Goal: Task Accomplishment & Management: Manage account settings

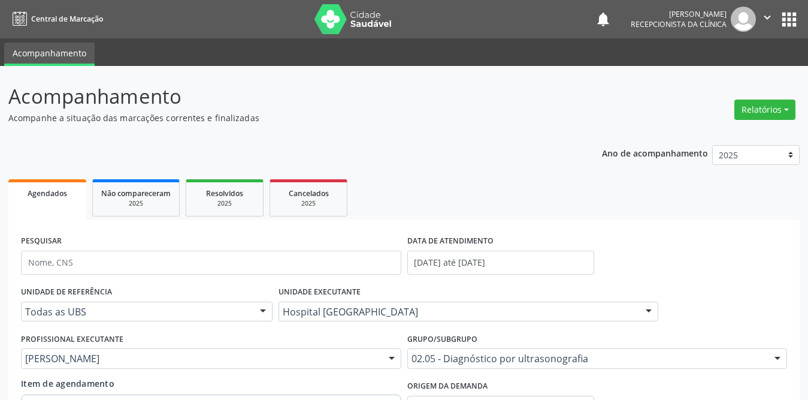
scroll to position [292, 0]
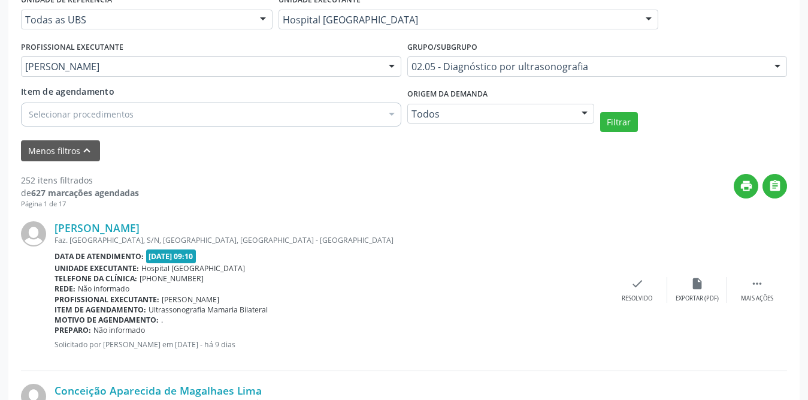
click at [629, 223] on div "[PERSON_NAME] Faz. [GEOGRAPHIC_DATA], S/N, [GEOGRAPHIC_DATA], [GEOGRAPHIC_DATA]…" at bounding box center [404, 289] width 766 height 162
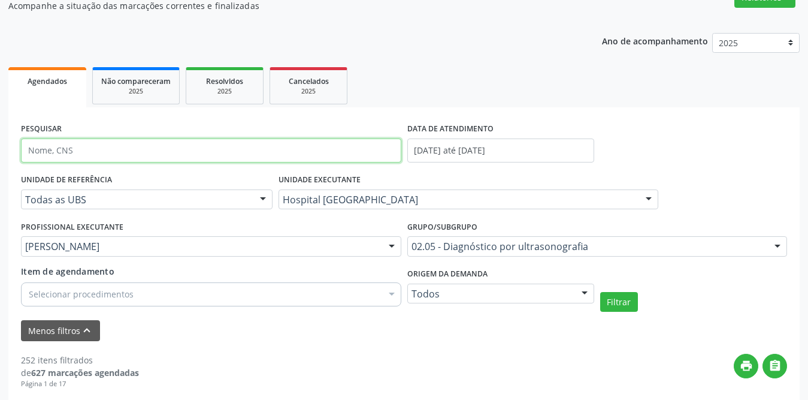
click at [96, 150] on input "text" at bounding box center [211, 150] width 380 height 24
type input "[PERSON_NAME]"
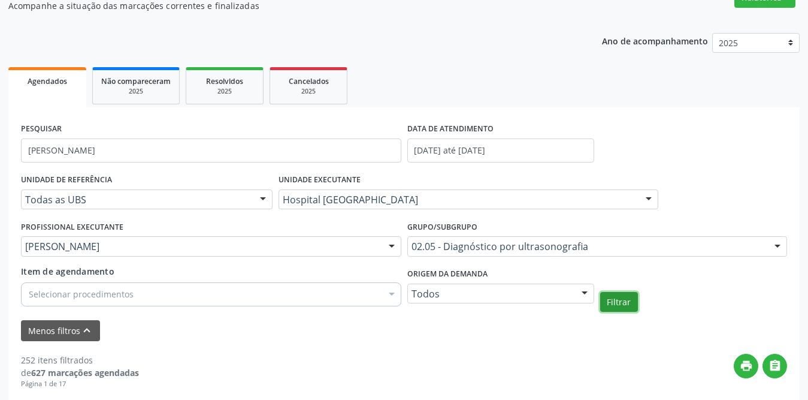
click at [612, 304] on button "Filtrar" at bounding box center [619, 302] width 38 height 20
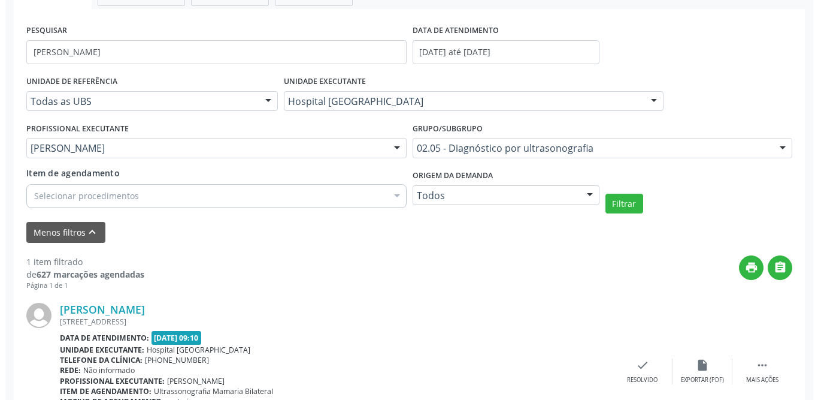
scroll to position [283, 0]
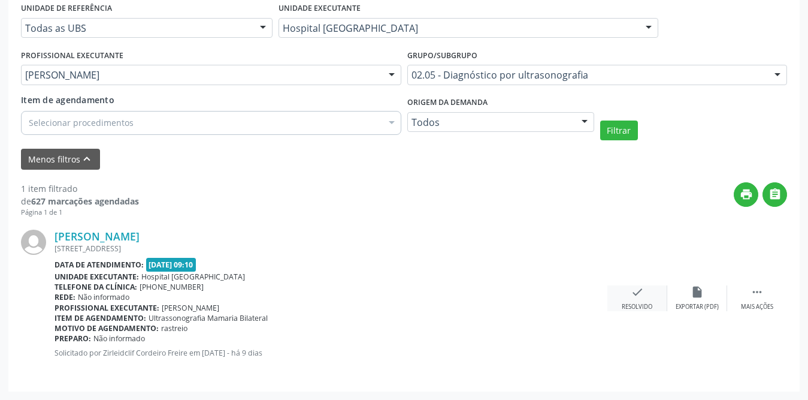
click at [633, 291] on icon "check" at bounding box center [637, 291] width 13 height 13
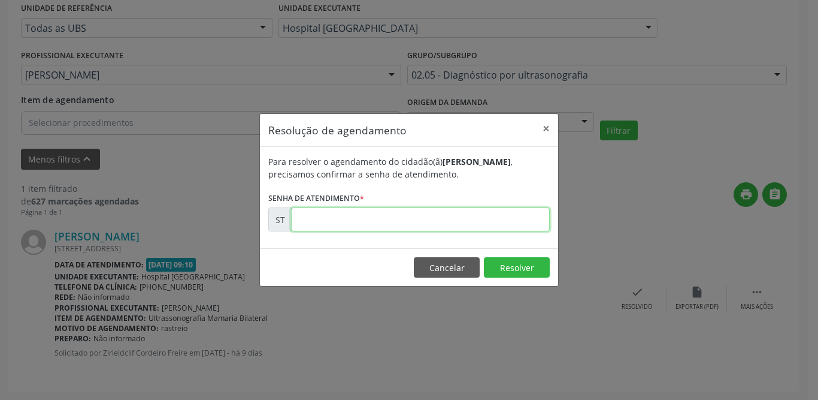
click at [362, 219] on input "text" at bounding box center [420, 219] width 259 height 24
type input "00018057"
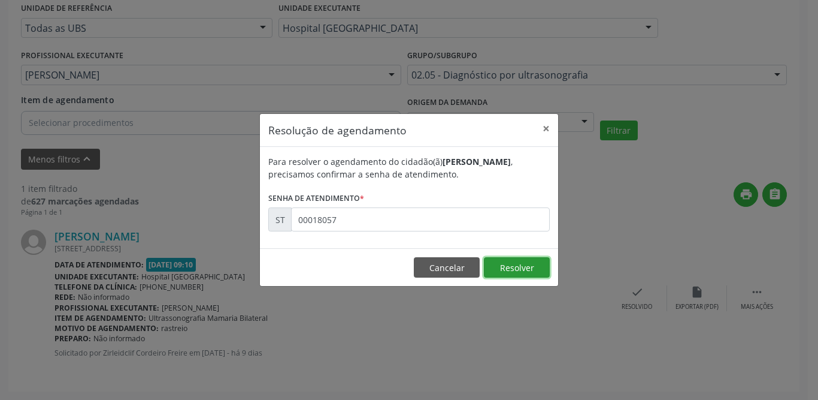
click at [526, 273] on button "Resolver" at bounding box center [517, 267] width 66 height 20
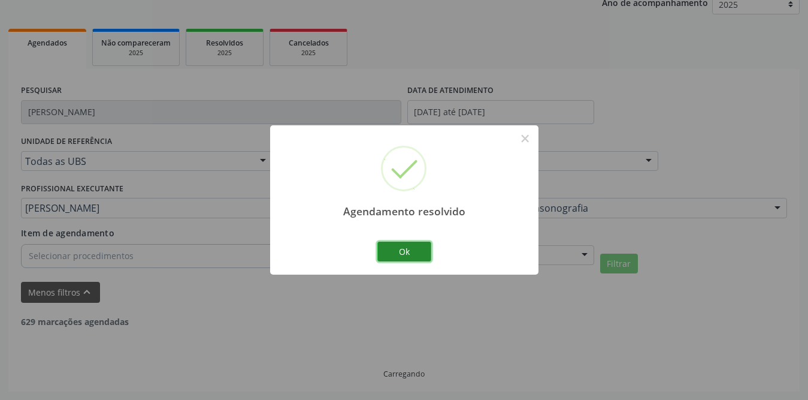
click at [422, 250] on button "Ok" at bounding box center [404, 251] width 54 height 20
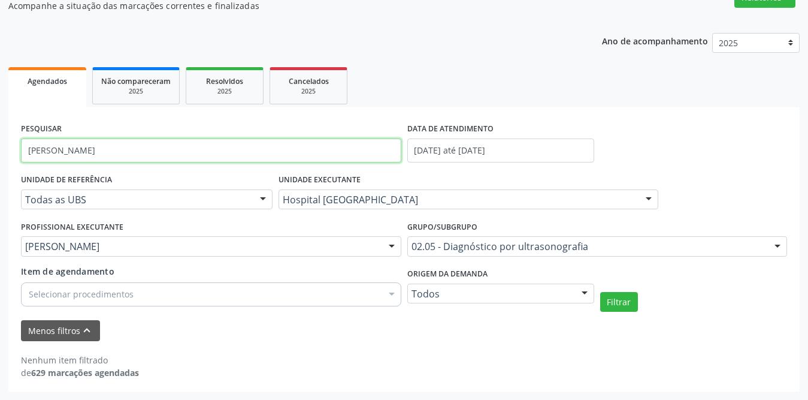
drag, startPoint x: 99, startPoint y: 152, endPoint x: 15, endPoint y: 152, distance: 83.9
click at [15, 152] on div "PESQUISAR [PERSON_NAME] DATA DE ATENDIMENTO [DATE] até [DATE] UNIDADE DE REFERÊ…" at bounding box center [403, 249] width 791 height 284
type input "[PERSON_NAME]"
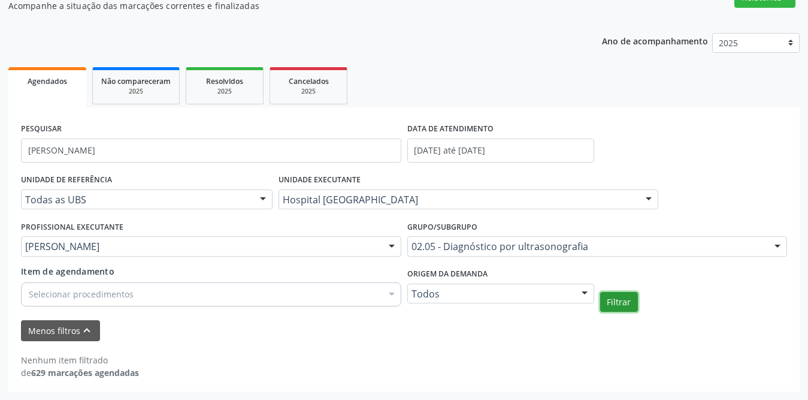
click at [614, 296] on button "Filtrar" at bounding box center [619, 302] width 38 height 20
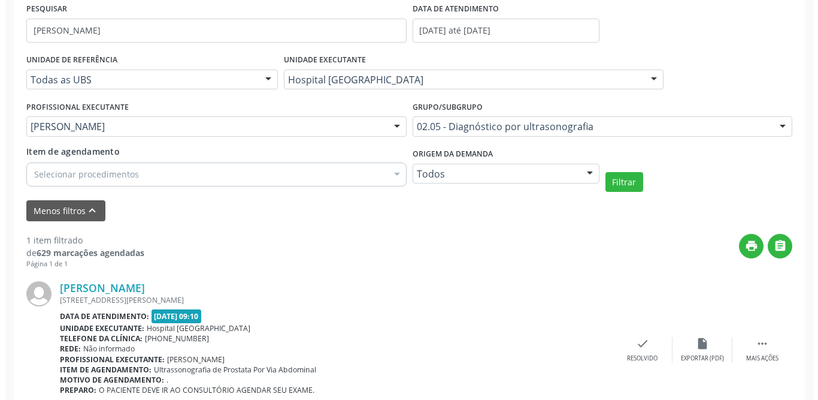
scroll to position [283, 0]
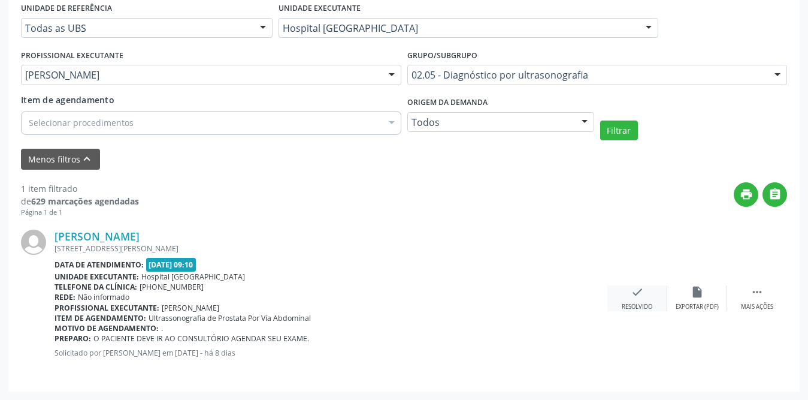
click at [633, 298] on div "check Resolvido" at bounding box center [637, 298] width 60 height 26
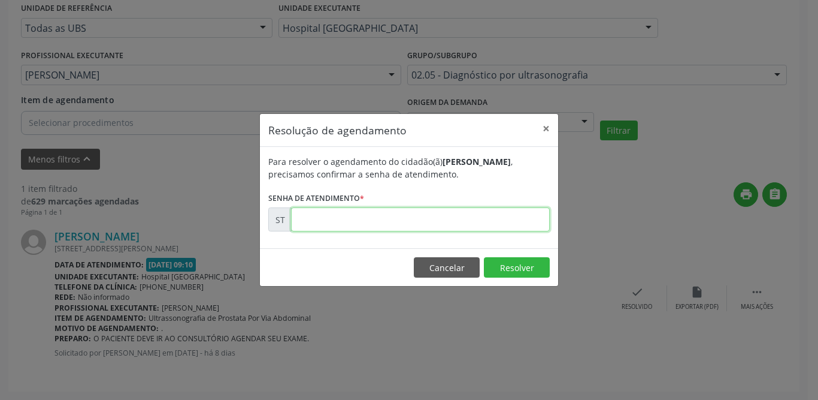
click at [331, 226] on input "text" at bounding box center [420, 219] width 259 height 24
type input "00018535"
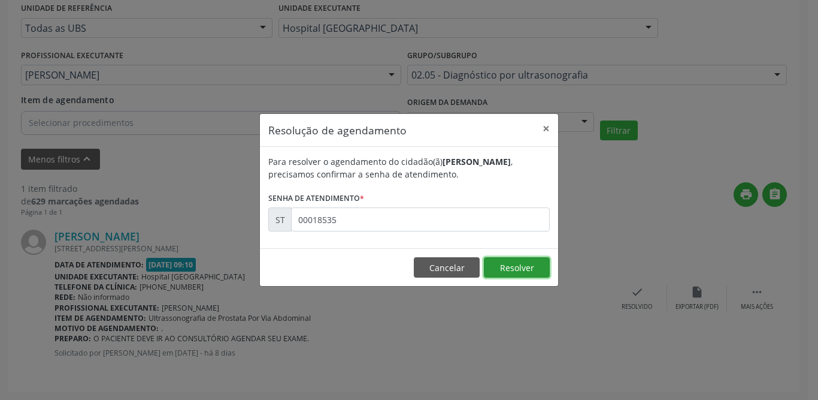
click at [514, 264] on button "Resolver" at bounding box center [517, 267] width 66 height 20
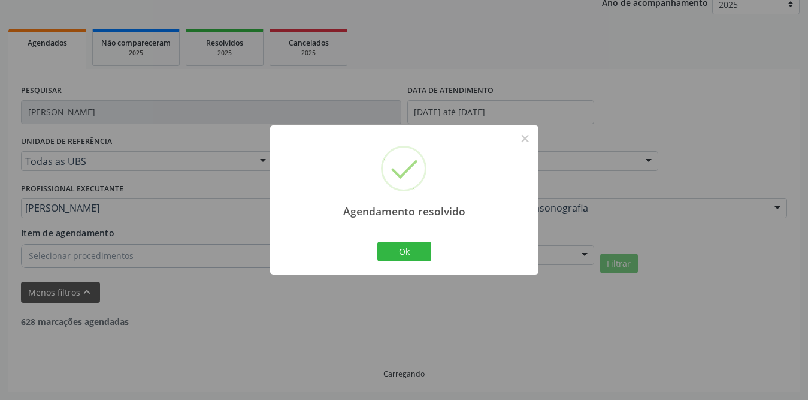
scroll to position [112, 0]
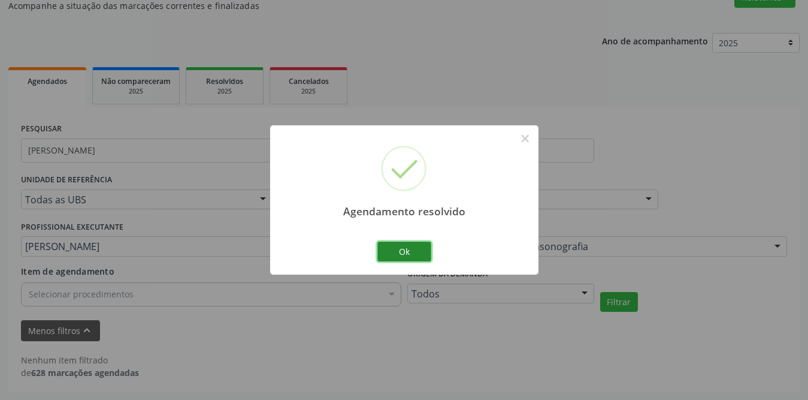
click at [391, 249] on button "Ok" at bounding box center [404, 251] width 54 height 20
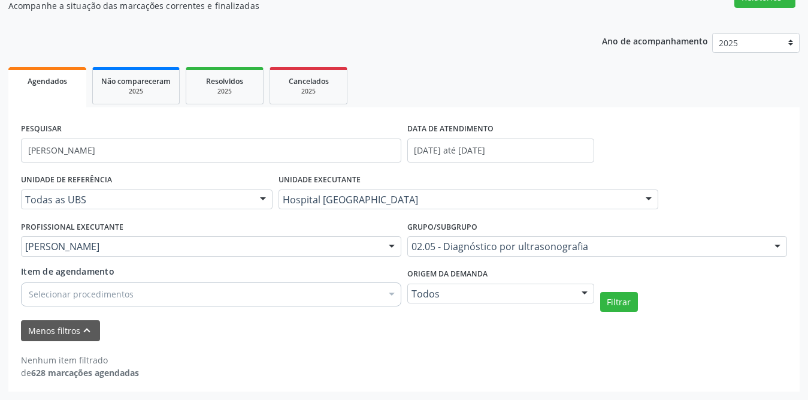
scroll to position [0, 0]
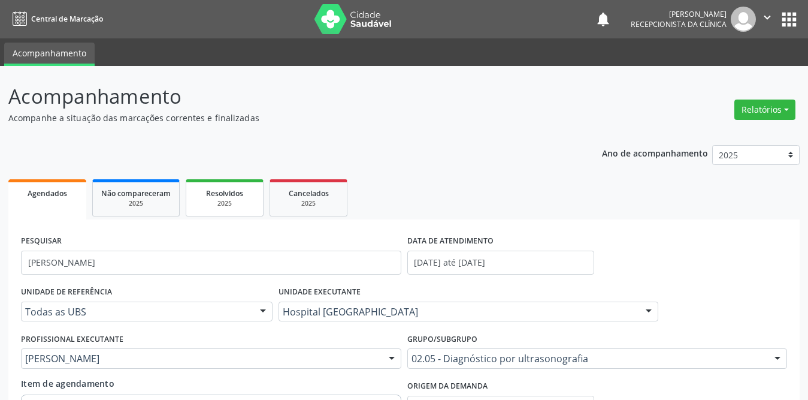
click at [247, 202] on div "2025" at bounding box center [225, 203] width 60 height 9
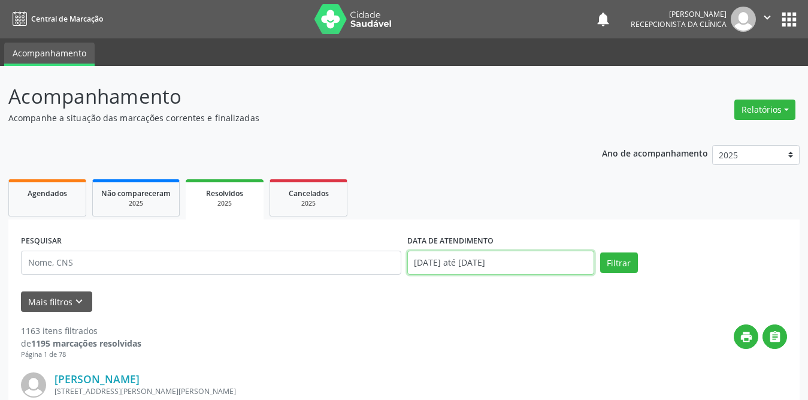
click at [564, 260] on input "[DATE] até [DATE]" at bounding box center [500, 262] width 187 height 24
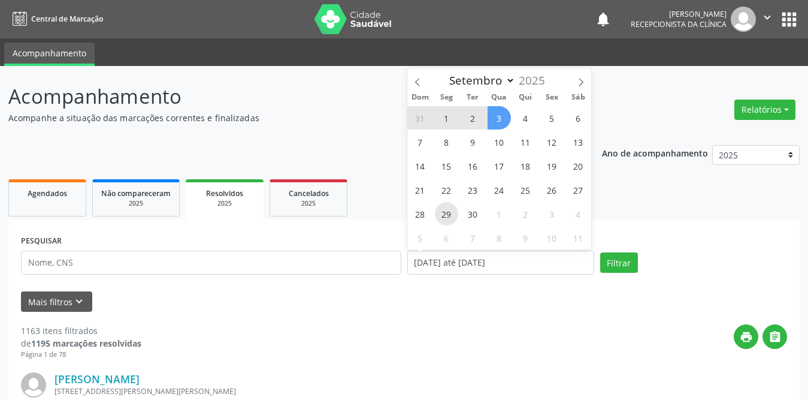
click at [458, 210] on span "29" at bounding box center [446, 213] width 23 height 23
type input "[DATE]"
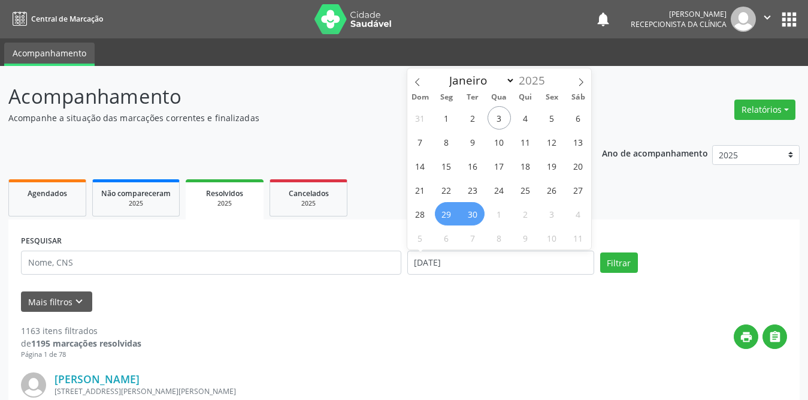
click at [470, 217] on span "30" at bounding box center [472, 213] width 23 height 23
click at [556, 257] on input "[DATE] até [DATE]" at bounding box center [500, 262] width 187 height 24
click at [444, 114] on span "1" at bounding box center [446, 117] width 23 height 23
type input "[DATE]"
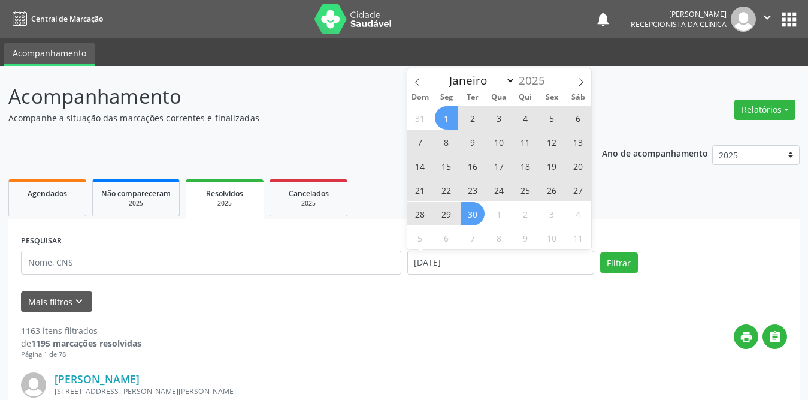
click at [468, 208] on span "30" at bounding box center [472, 213] width 23 height 23
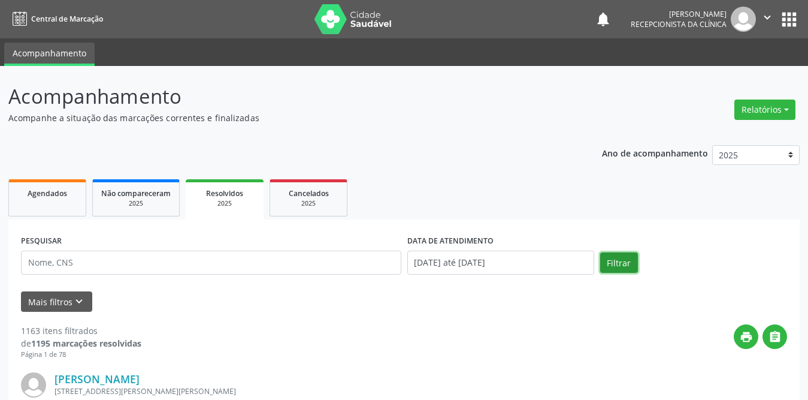
drag, startPoint x: 618, startPoint y: 262, endPoint x: 598, endPoint y: 257, distance: 20.5
click at [619, 262] on button "Filtrar" at bounding box center [619, 262] width 38 height 20
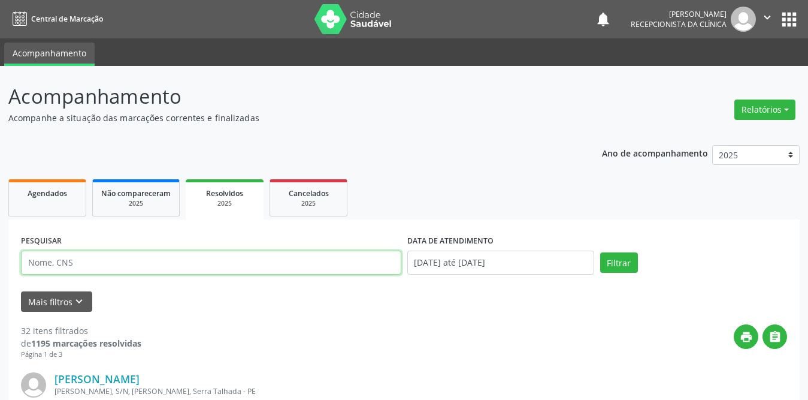
click at [153, 264] on input "text" at bounding box center [211, 262] width 380 height 24
click at [600, 252] on button "Filtrar" at bounding box center [619, 262] width 38 height 20
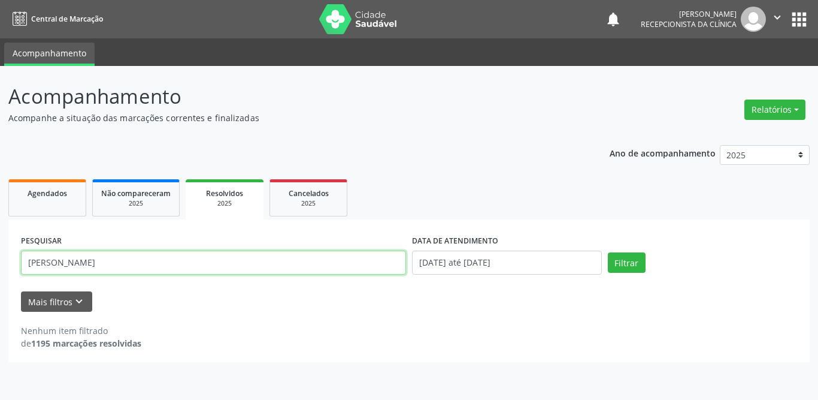
click at [114, 258] on input "[PERSON_NAME]" at bounding box center [213, 262] width 385 height 24
type input "a"
type input "Aline"
click at [608, 252] on button "Filtrar" at bounding box center [627, 262] width 38 height 20
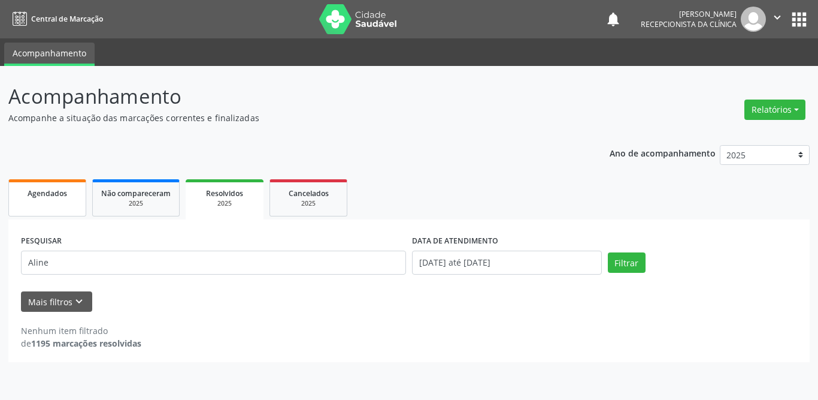
click at [49, 198] on div "Agendados" at bounding box center [47, 192] width 60 height 13
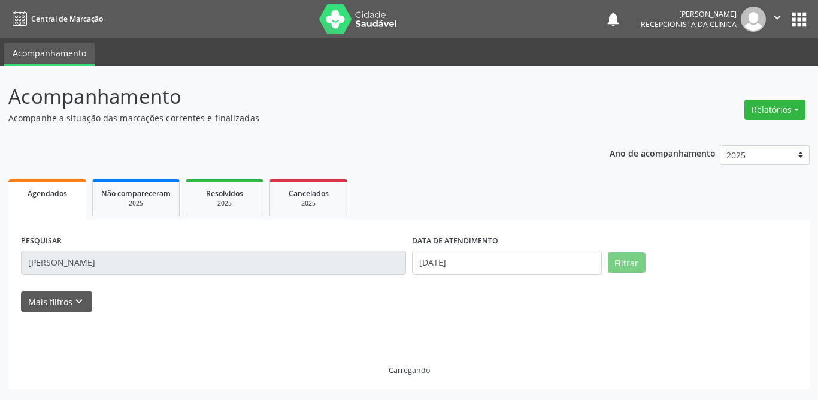
click at [86, 262] on input "[PERSON_NAME]" at bounding box center [213, 262] width 385 height 24
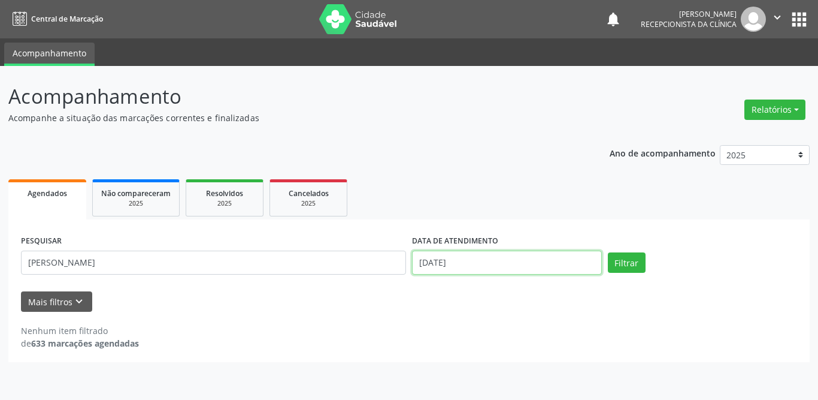
click at [500, 256] on input "[DATE]" at bounding box center [507, 262] width 190 height 24
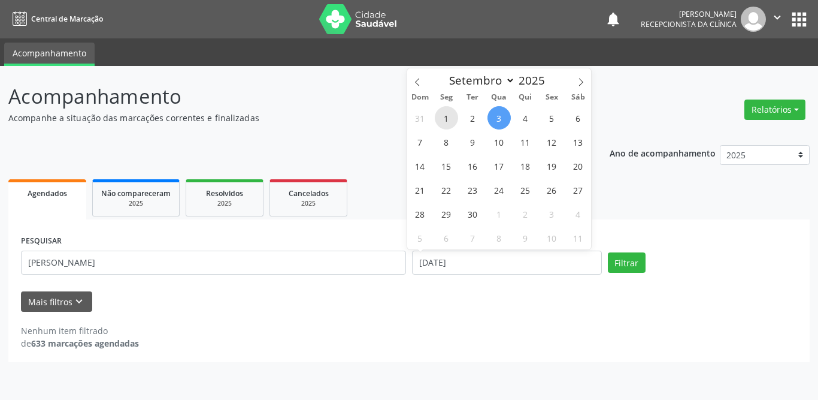
click at [444, 118] on span "1" at bounding box center [446, 117] width 23 height 23
type input "[DATE]"
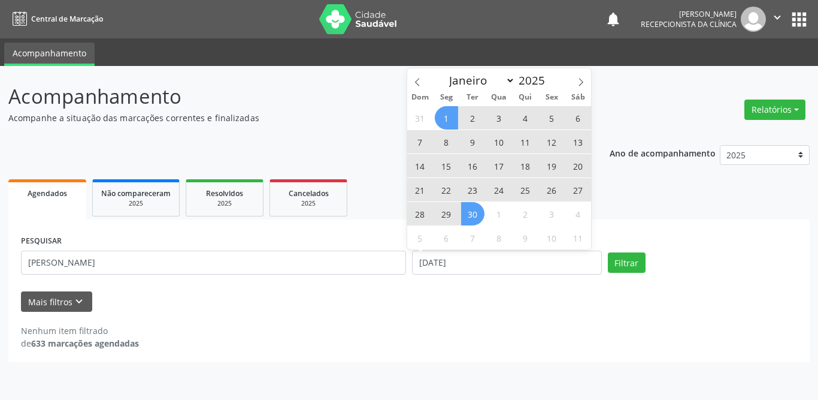
click at [467, 211] on span "30" at bounding box center [472, 213] width 23 height 23
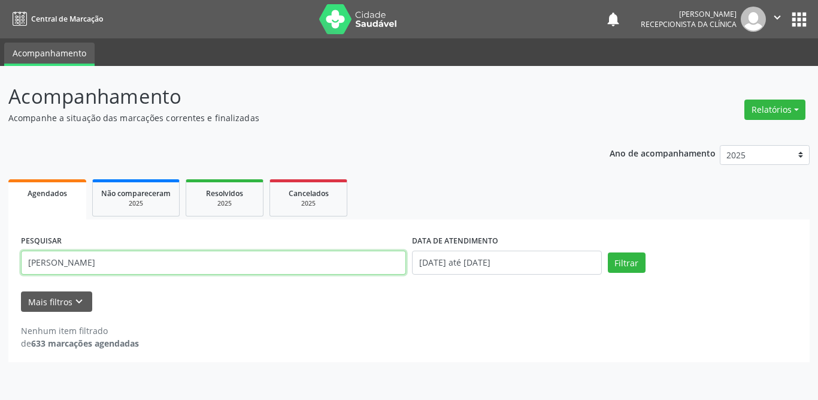
drag, startPoint x: 99, startPoint y: 258, endPoint x: 0, endPoint y: 229, distance: 102.9
click at [0, 229] on div "Acompanhamento Acompanhe a situação das marcações correntes e finalizadas Relat…" at bounding box center [409, 233] width 818 height 334
type input "[PERSON_NAME]"
click at [608, 252] on button "Filtrar" at bounding box center [627, 262] width 38 height 20
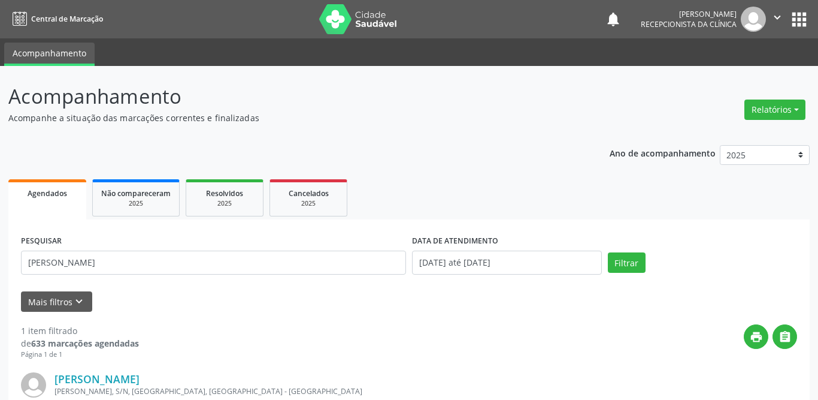
scroll to position [143, 0]
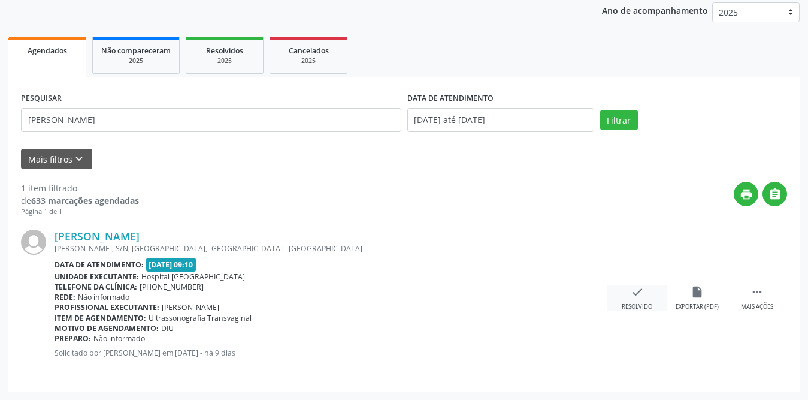
click at [631, 301] on div "check Resolvido" at bounding box center [637, 298] width 60 height 26
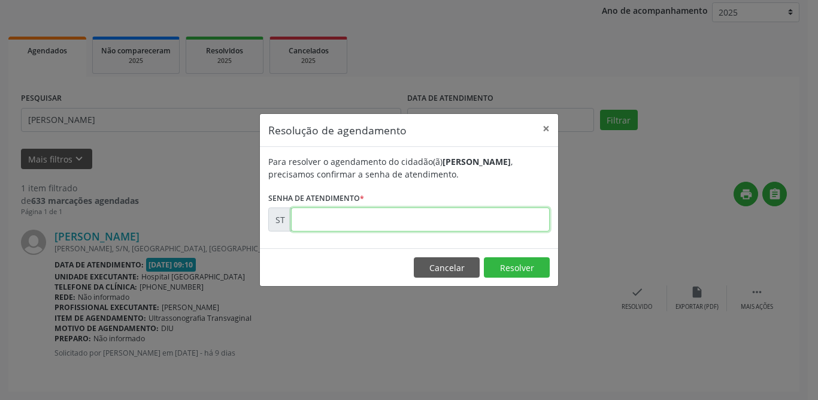
click at [439, 226] on input "text" at bounding box center [420, 219] width 259 height 24
type input "00017641"
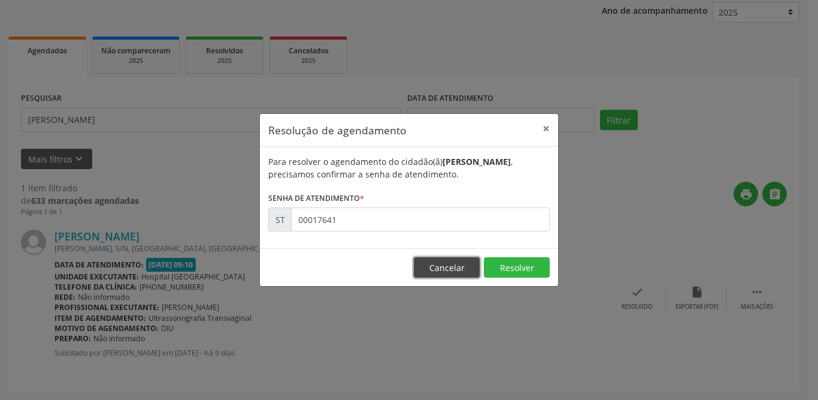
click at [449, 261] on button "Cancelar" at bounding box center [447, 267] width 66 height 20
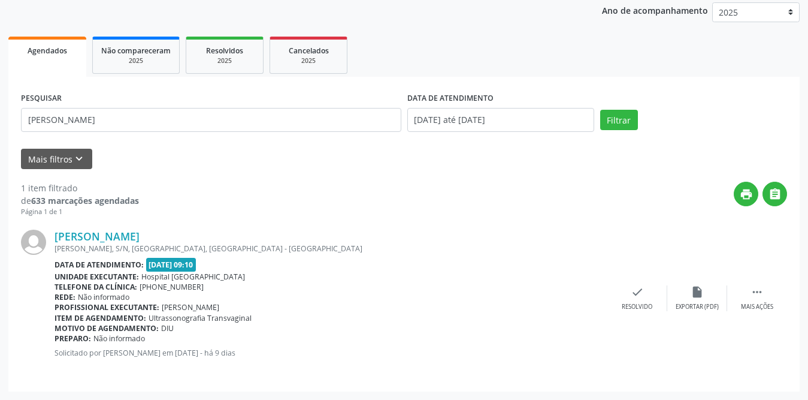
click at [446, 226] on div "[PERSON_NAME] [PERSON_NAME], S/N, [GEOGRAPHIC_DATA], [GEOGRAPHIC_DATA] Data de …" at bounding box center [404, 298] width 766 height 162
click at [444, 219] on div "[PERSON_NAME] [PERSON_NAME], S/N, [GEOGRAPHIC_DATA], [GEOGRAPHIC_DATA] Data de …" at bounding box center [404, 298] width 766 height 162
click at [521, 264] on div "Data de atendimento: [DATE] 09:10" at bounding box center [331, 265] width 553 height 14
click at [631, 298] on icon "check" at bounding box center [637, 291] width 13 height 13
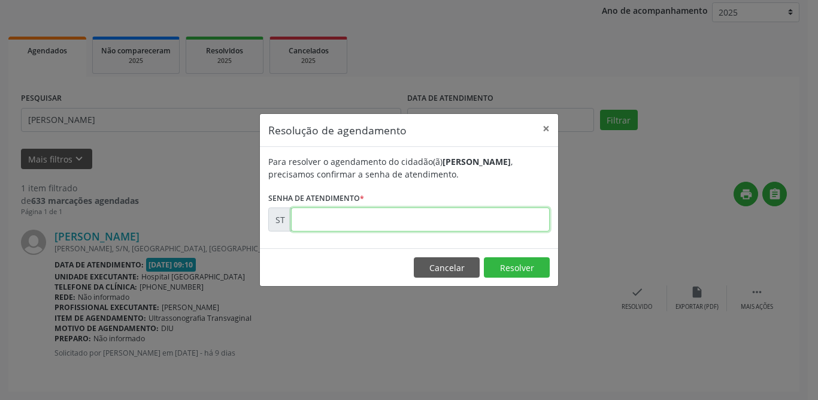
click at [418, 224] on input "text" at bounding box center [420, 219] width 259 height 24
type input "00017641"
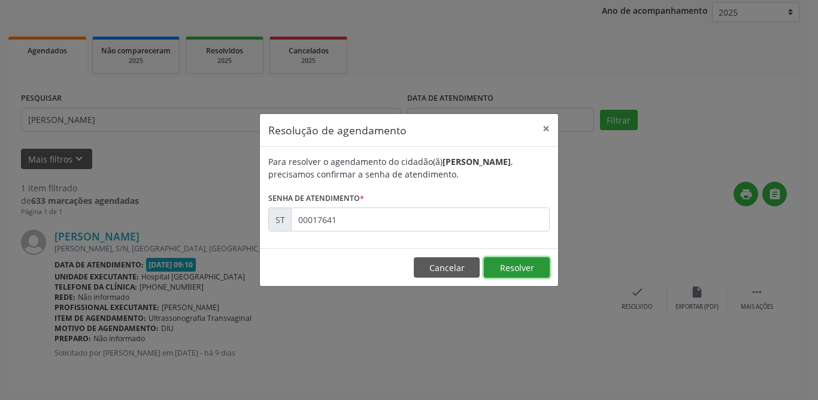
click at [535, 269] on button "Resolver" at bounding box center [517, 267] width 66 height 20
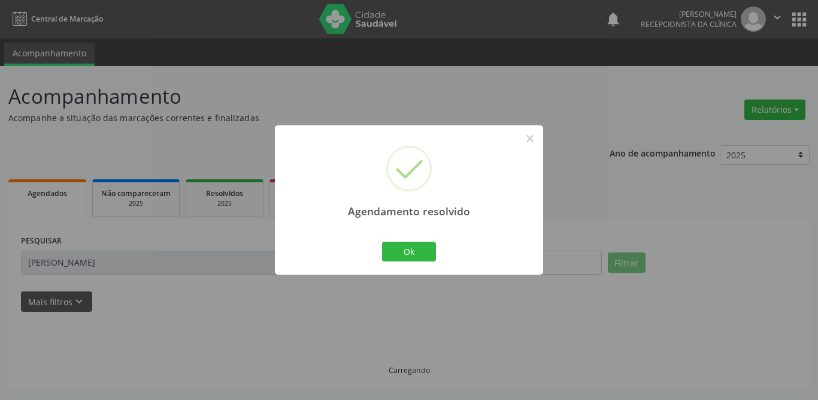
scroll to position [0, 0]
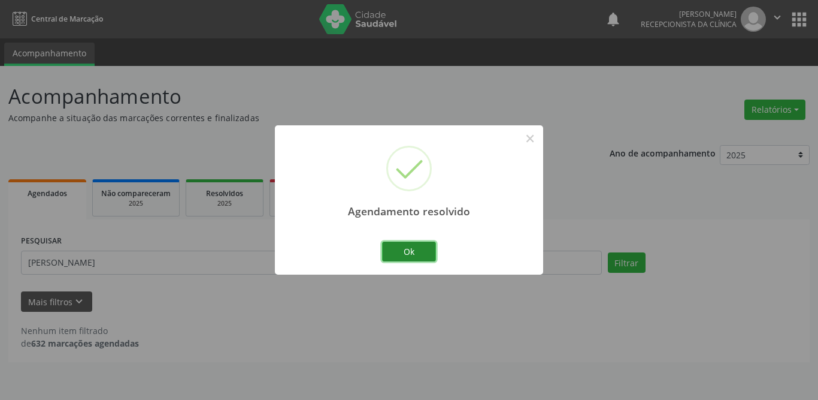
click at [418, 243] on button "Ok" at bounding box center [409, 251] width 54 height 20
